Goal: Communication & Community: Share content

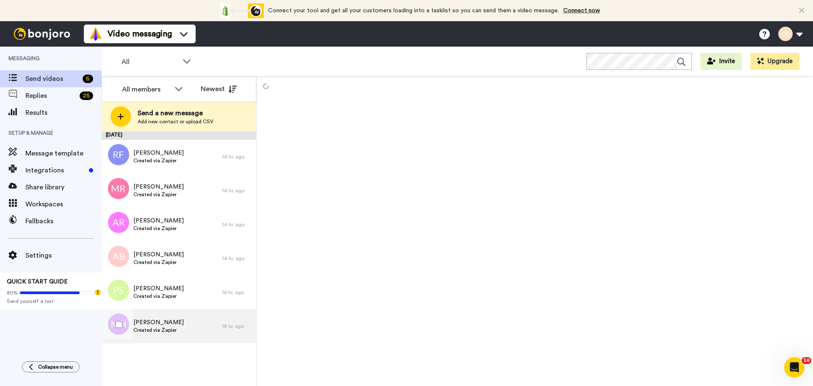
click at [162, 326] on span "Created via Zapier" at bounding box center [158, 329] width 50 height 7
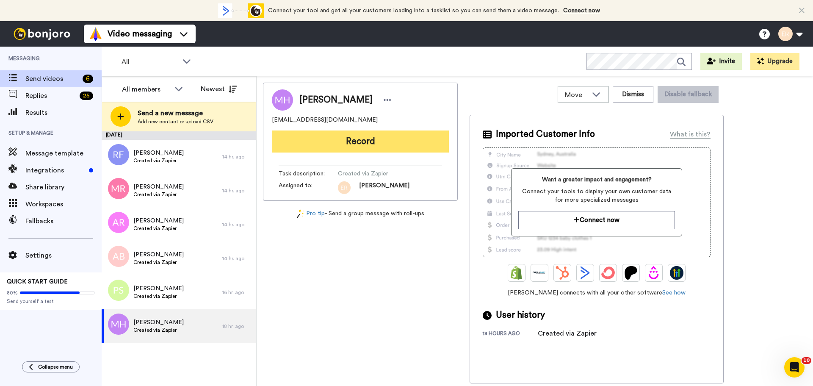
click at [353, 142] on button "Record" at bounding box center [360, 141] width 177 height 22
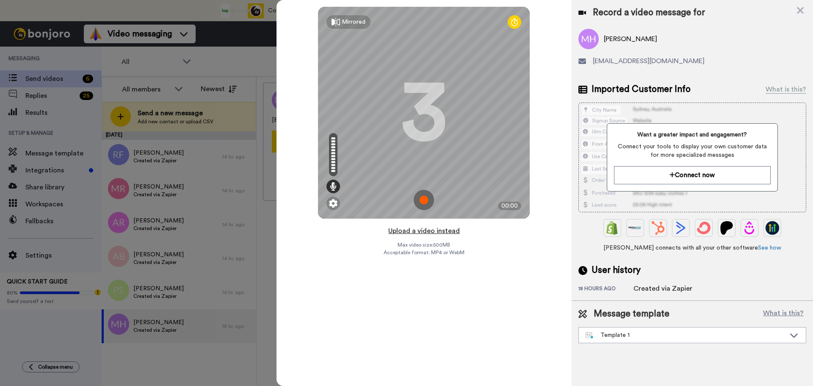
click at [436, 230] on button "Upload a video instead" at bounding box center [424, 230] width 77 height 11
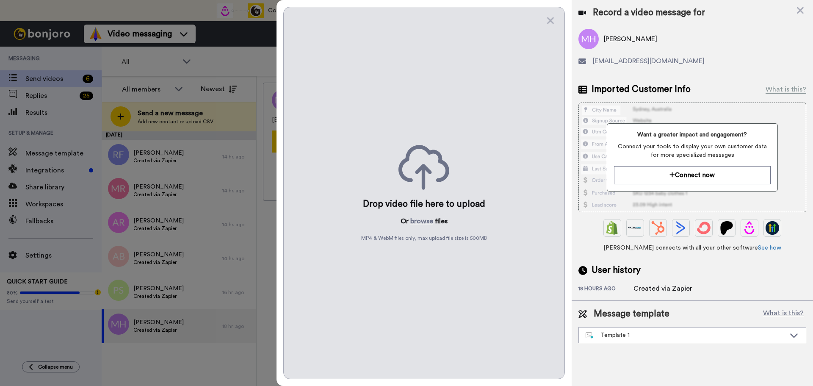
click at [418, 215] on div "Drop video file here to upload Or browse files MP4 & WebM files only, max uploa…" at bounding box center [424, 193] width 282 height 372
click at [417, 219] on button "browse" at bounding box center [421, 221] width 23 height 10
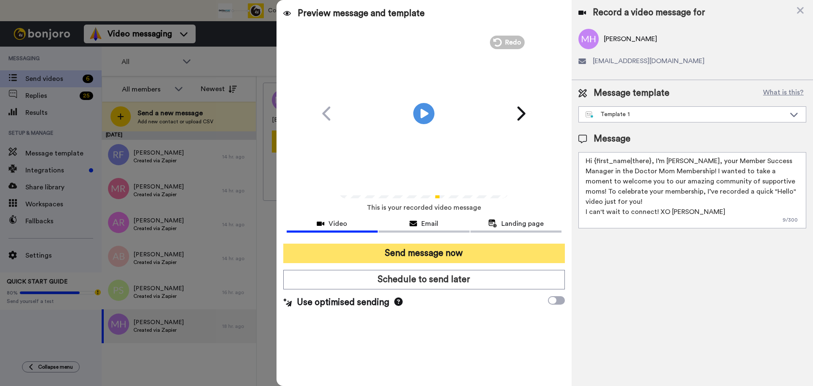
click at [420, 257] on button "Send message now" at bounding box center [424, 252] width 282 height 19
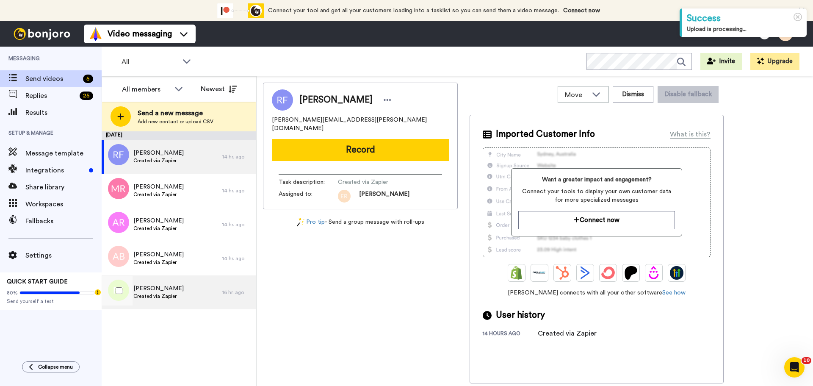
click at [174, 281] on div "[PERSON_NAME] Created via Zapier" at bounding box center [162, 292] width 121 height 34
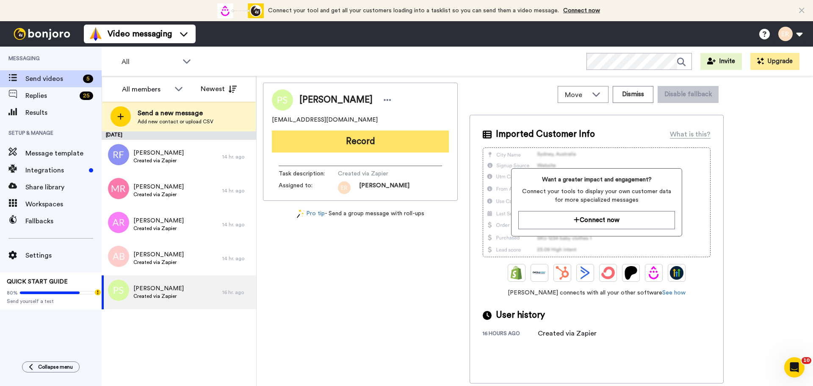
click at [368, 145] on button "Record" at bounding box center [360, 141] width 177 height 22
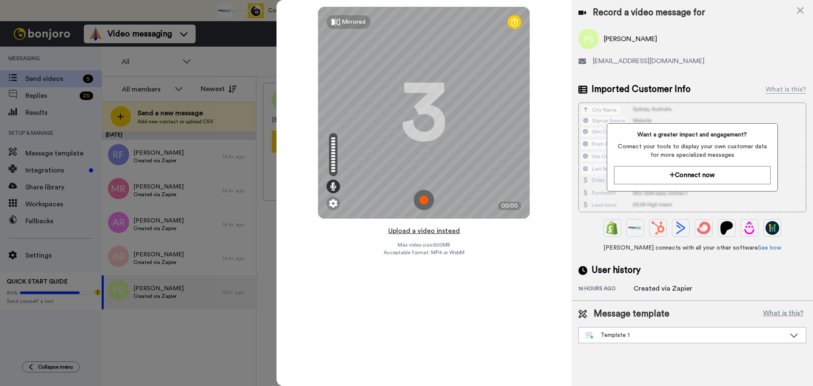
click at [410, 229] on button "Upload a video instead" at bounding box center [424, 230] width 77 height 11
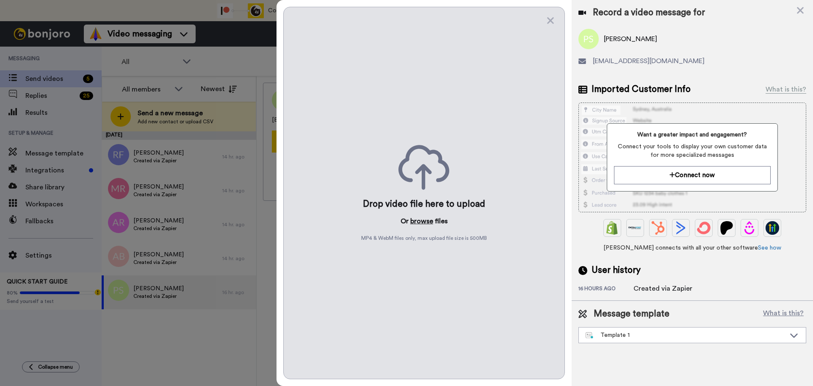
click at [422, 218] on button "browse" at bounding box center [421, 221] width 23 height 10
click at [118, 76] on div "All members Newest Send a new message Add new contact or upload CSV [DATE] [PER…" at bounding box center [457, 245] width 711 height 339
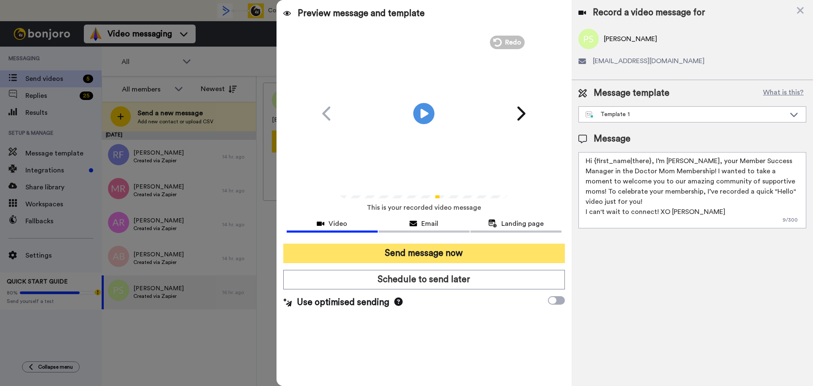
click at [438, 252] on button "Send message now" at bounding box center [424, 252] width 282 height 19
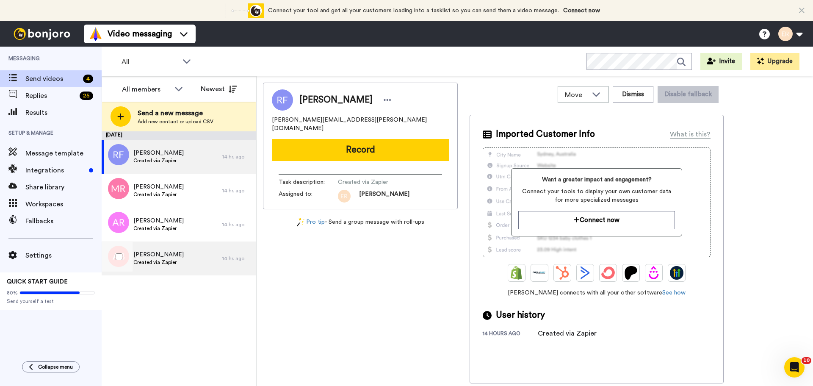
click at [163, 258] on span "Ashley Behlen" at bounding box center [158, 254] width 50 height 8
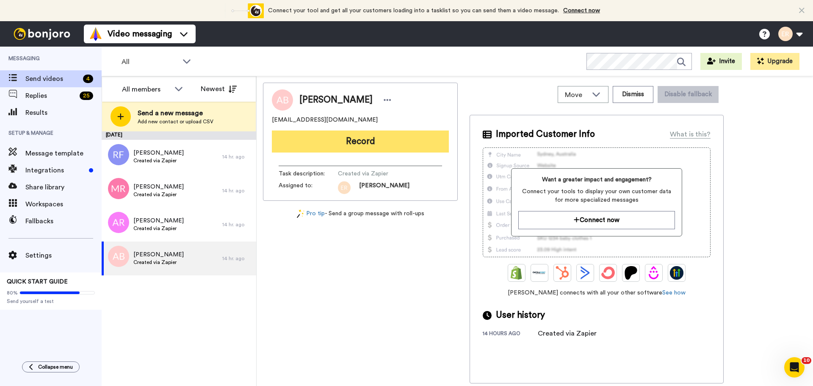
click at [361, 142] on button "Record" at bounding box center [360, 141] width 177 height 22
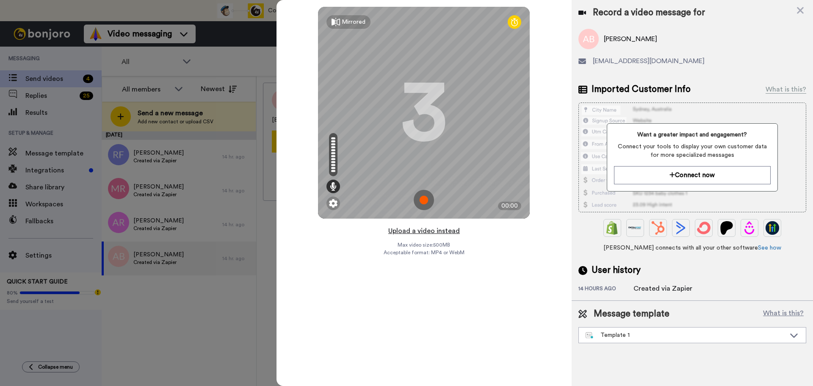
click at [415, 229] on button "Upload a video instead" at bounding box center [424, 230] width 77 height 11
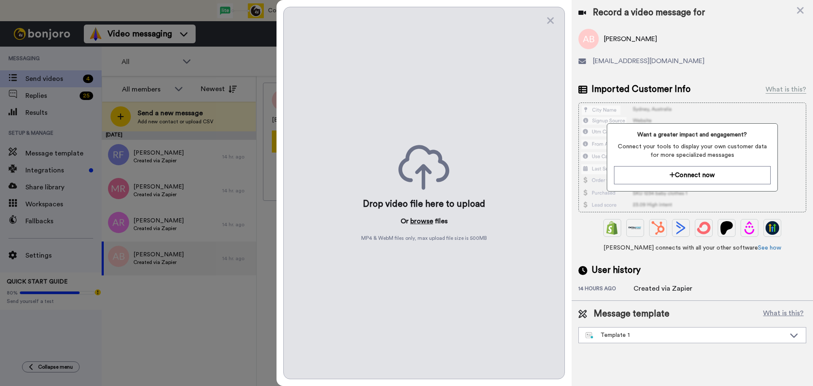
click at [415, 220] on button "browse" at bounding box center [421, 221] width 23 height 10
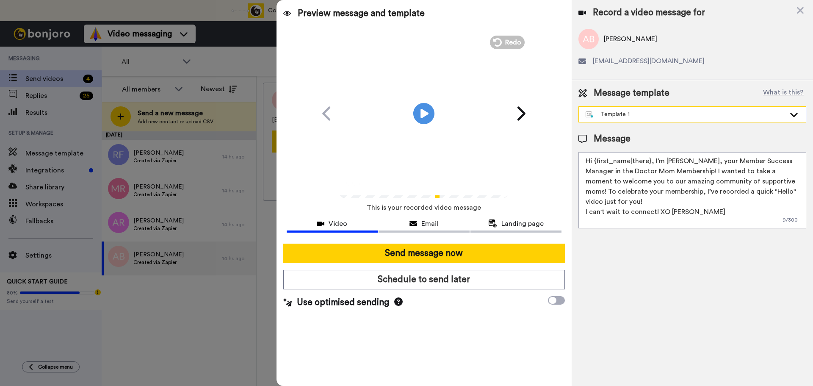
click at [625, 113] on div "Template 1" at bounding box center [685, 114] width 200 height 8
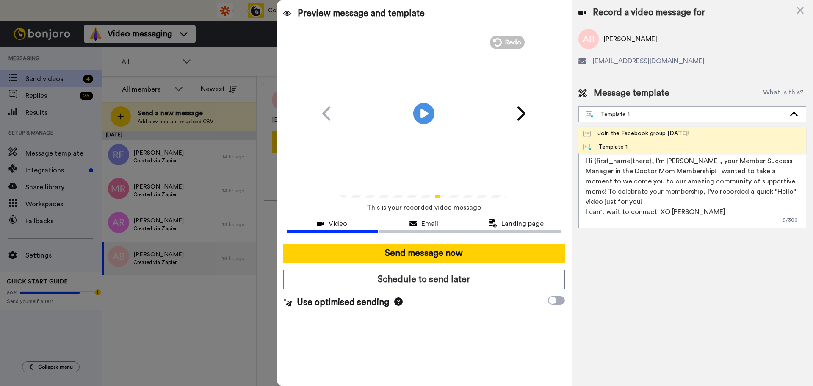
click at [611, 134] on div "Join the Facebook group today!" at bounding box center [636, 133] width 106 height 8
type textarea "Hello {first_name|there}, WELCOME TO THE DOCTOR MOM COMMUNITY!! WOOHOO!! I'm Be…"
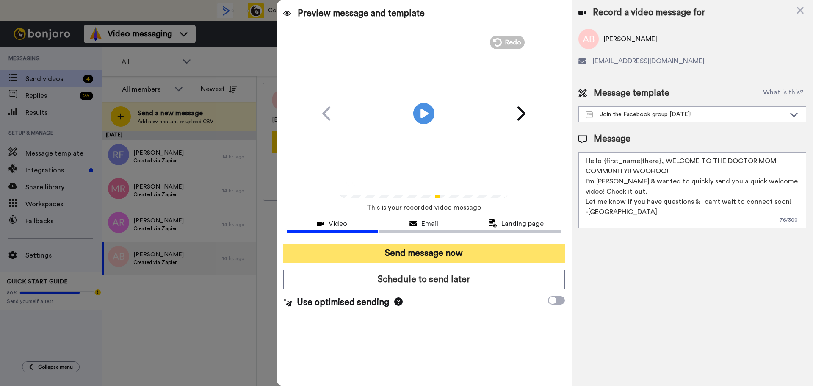
click at [427, 254] on button "Send message now" at bounding box center [424, 252] width 282 height 19
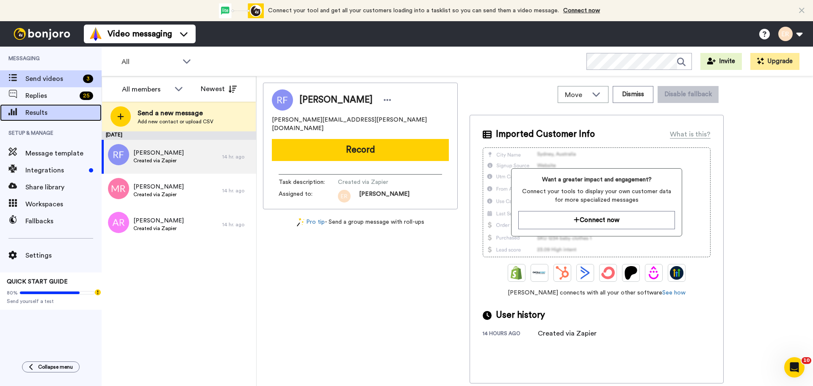
click at [53, 108] on span "Results" at bounding box center [63, 113] width 76 height 10
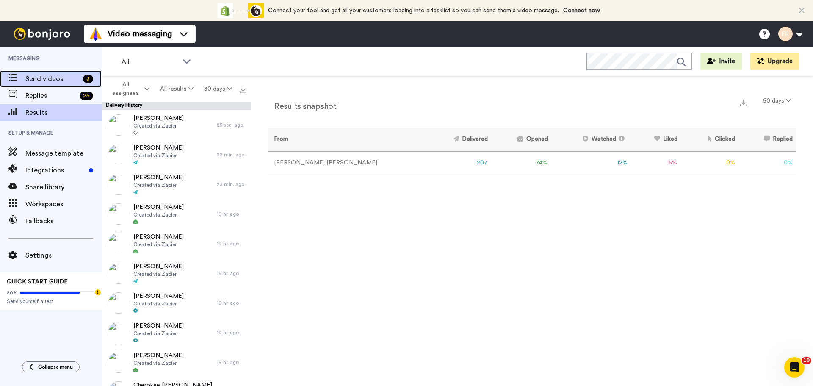
click at [44, 76] on span "Send videos" at bounding box center [52, 79] width 54 height 10
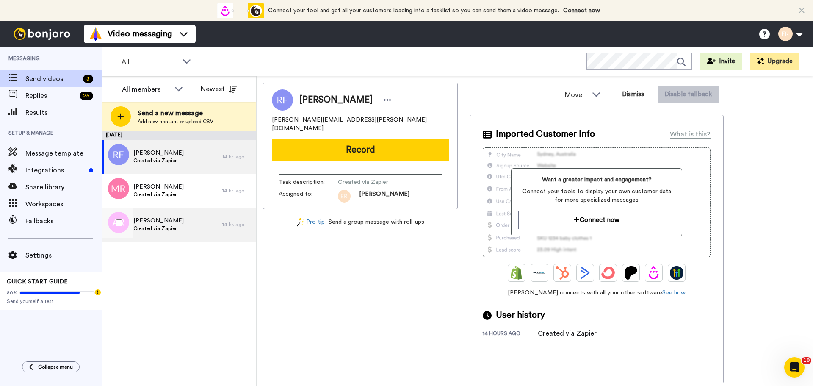
click at [181, 222] on div "[PERSON_NAME] Created via Zapier" at bounding box center [162, 224] width 121 height 34
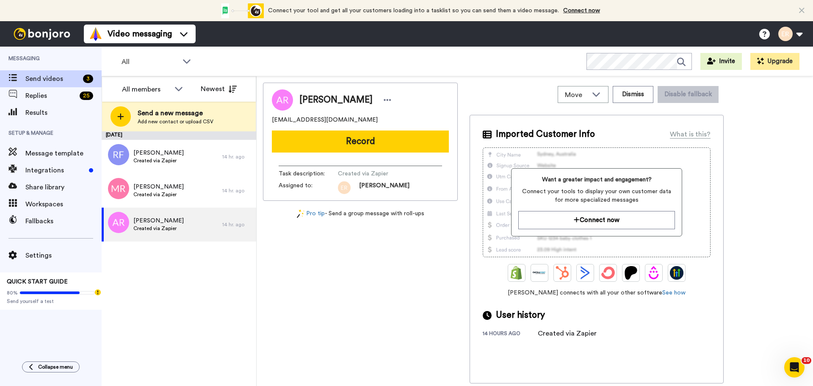
click at [340, 121] on span "[EMAIL_ADDRESS][DOMAIN_NAME]" at bounding box center [325, 120] width 106 height 8
copy span "[EMAIL_ADDRESS][DOMAIN_NAME]"
click at [177, 218] on div "[PERSON_NAME] Created via Zapier" at bounding box center [162, 224] width 121 height 34
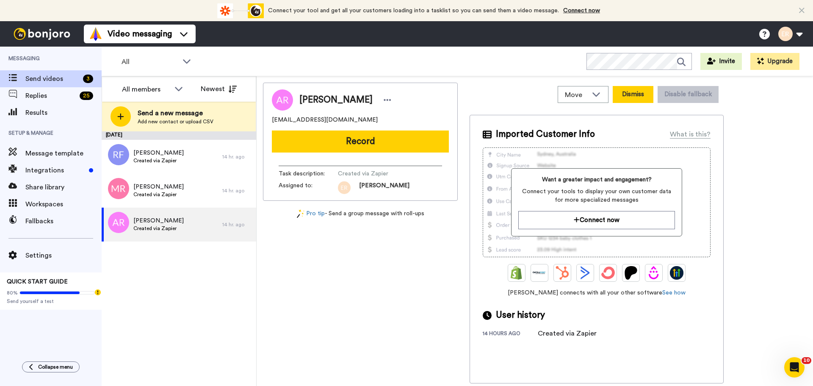
click at [639, 97] on button "Dismiss" at bounding box center [633, 94] width 41 height 17
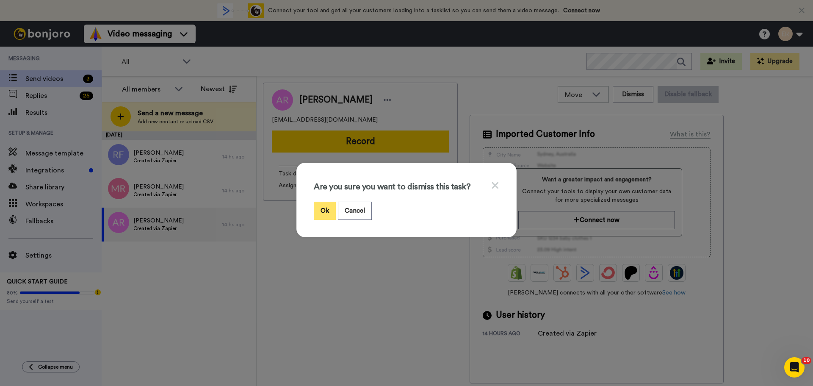
click at [326, 210] on button "Ok" at bounding box center [325, 210] width 22 height 18
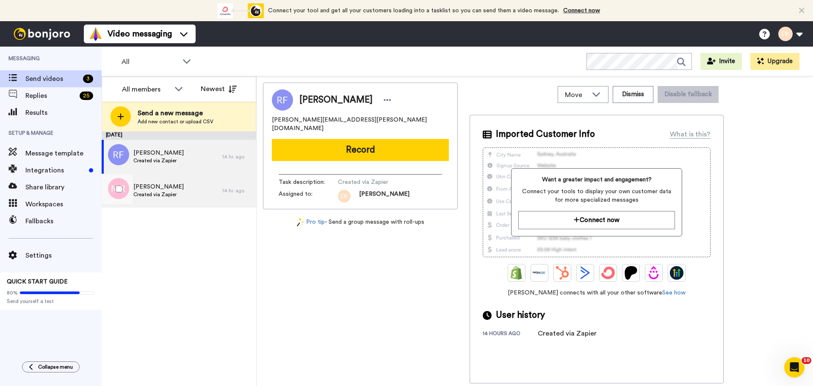
click at [169, 198] on div "[PERSON_NAME] Created via Zapier" at bounding box center [158, 190] width 50 height 16
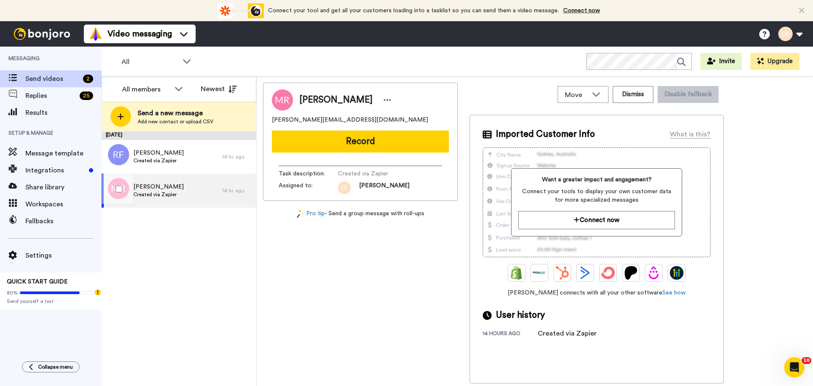
click at [169, 198] on div "[PERSON_NAME] Created via Zapier" at bounding box center [158, 190] width 50 height 16
click at [312, 118] on span "[PERSON_NAME][EMAIL_ADDRESS][DOMAIN_NAME]" at bounding box center [350, 120] width 156 height 8
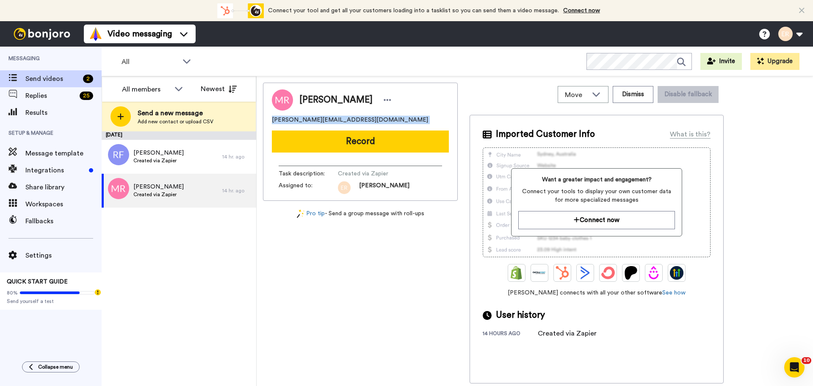
click at [312, 118] on span "[PERSON_NAME][EMAIL_ADDRESS][DOMAIN_NAME]" at bounding box center [350, 120] width 156 height 8
click at [646, 90] on button "Dismiss" at bounding box center [633, 94] width 41 height 17
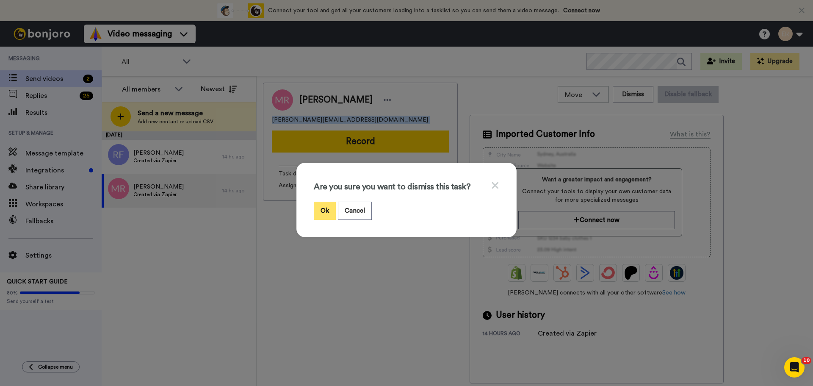
click at [322, 210] on button "Ok" at bounding box center [325, 210] width 22 height 18
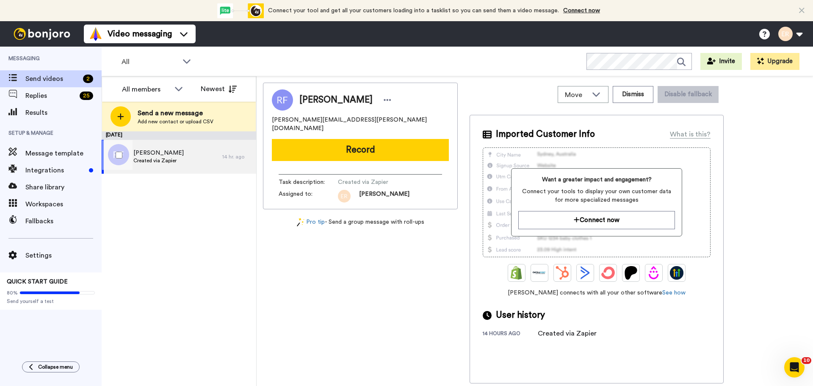
click at [199, 160] on div "[PERSON_NAME] Created via Zapier" at bounding box center [162, 157] width 121 height 34
click at [300, 122] on span "[PERSON_NAME][EMAIL_ADDRESS][PERSON_NAME][DOMAIN_NAME]" at bounding box center [360, 124] width 177 height 17
copy span "[PERSON_NAME][EMAIL_ADDRESS][PERSON_NAME][DOMAIN_NAME]"
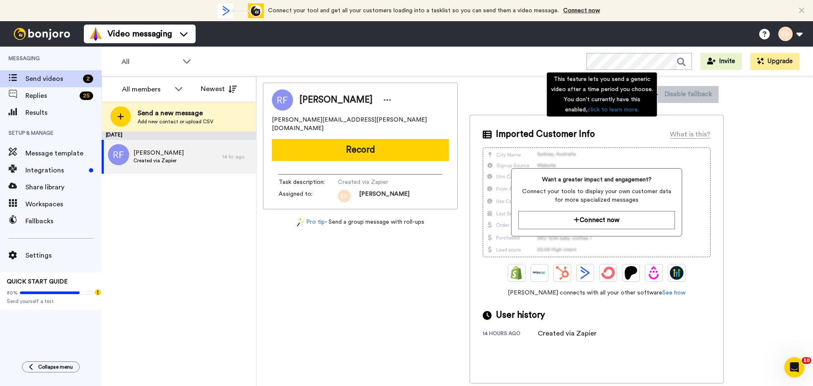
click at [727, 153] on div "[PERSON_NAME] [PERSON_NAME][EMAIL_ADDRESS][PERSON_NAME][DOMAIN_NAME] Record Tas…" at bounding box center [535, 233] width 544 height 301
